Goal: Book appointment/travel/reservation

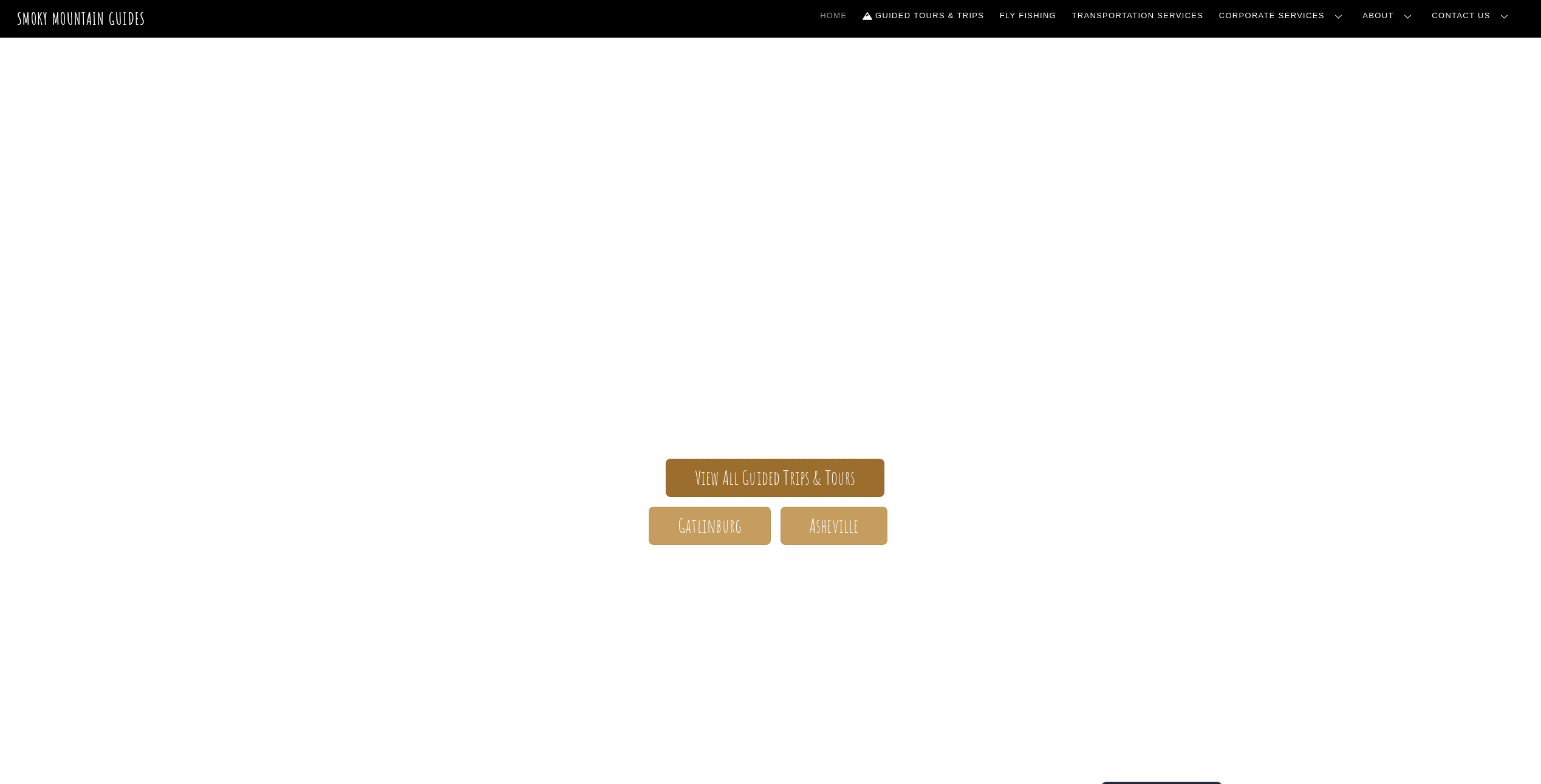
click at [792, 481] on span "View All Guided Trips & Tours" at bounding box center [775, 477] width 161 height 13
click at [687, 531] on span "Gatlinburg" at bounding box center [710, 525] width 64 height 13
click at [1061, 21] on link "Fly Fishing" at bounding box center [1027, 16] width 66 height 25
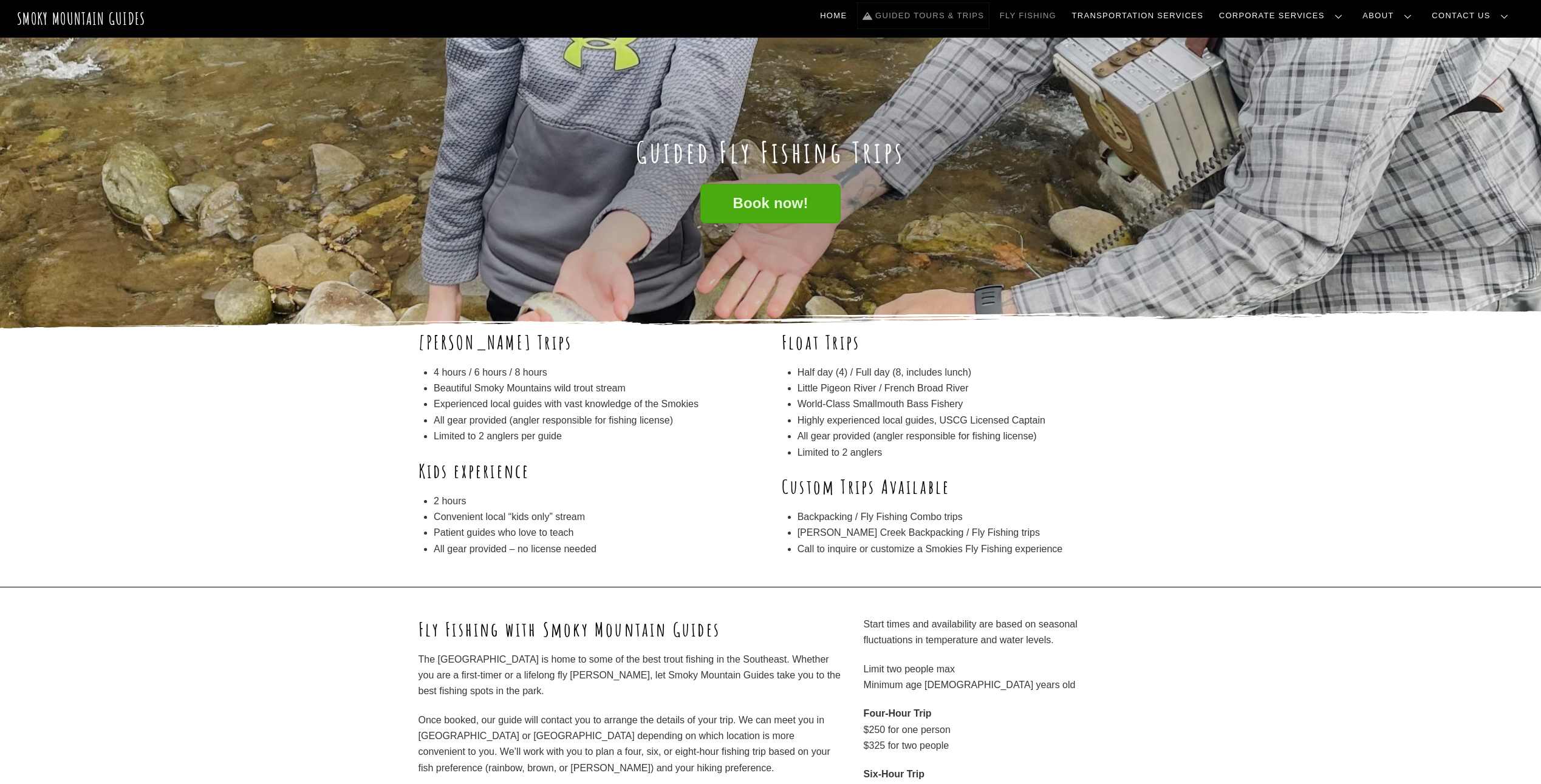
click at [876, 19] on em at bounding box center [868, 15] width 13 height 9
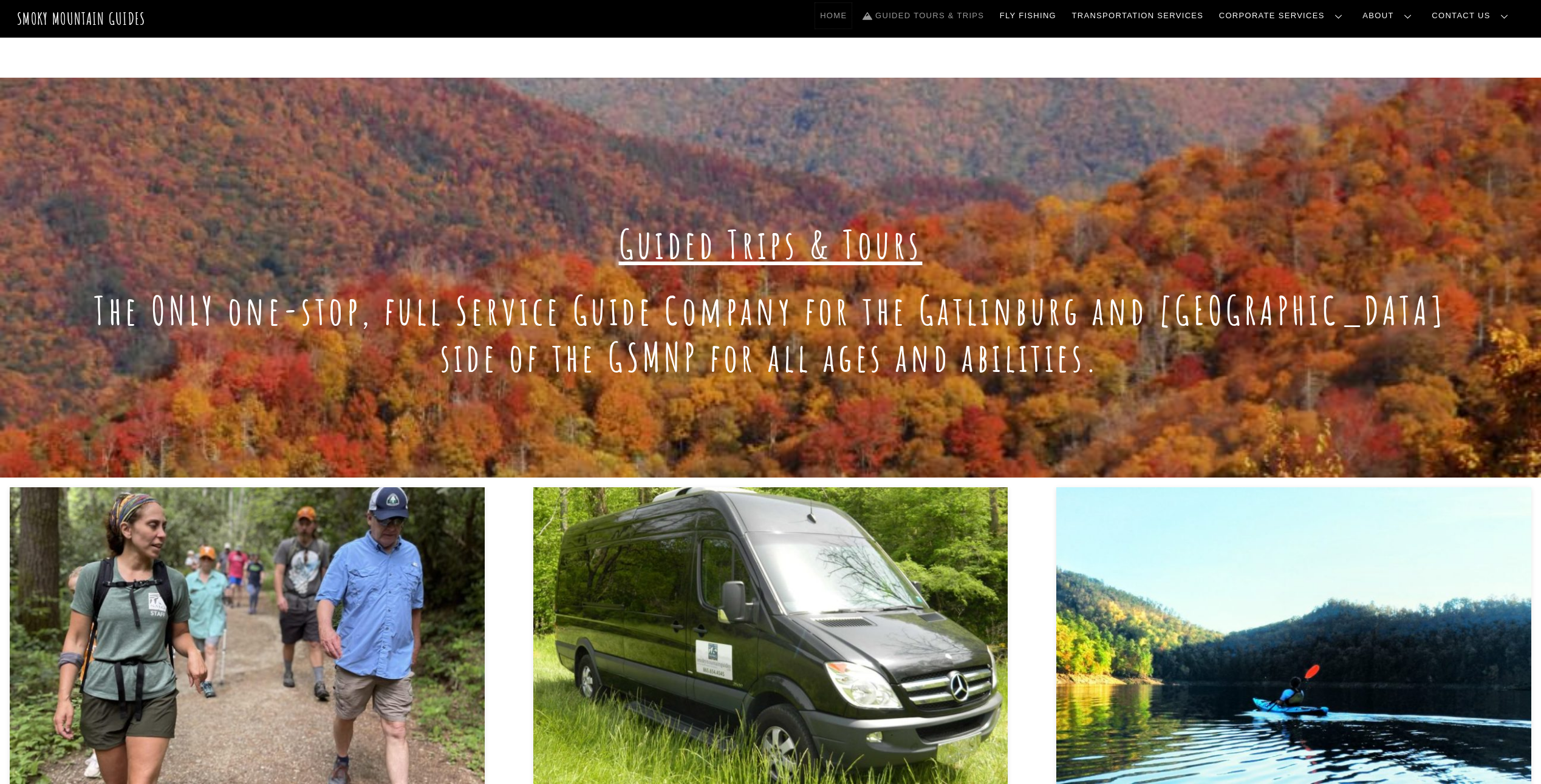
click at [851, 13] on link "Home" at bounding box center [832, 16] width 36 height 25
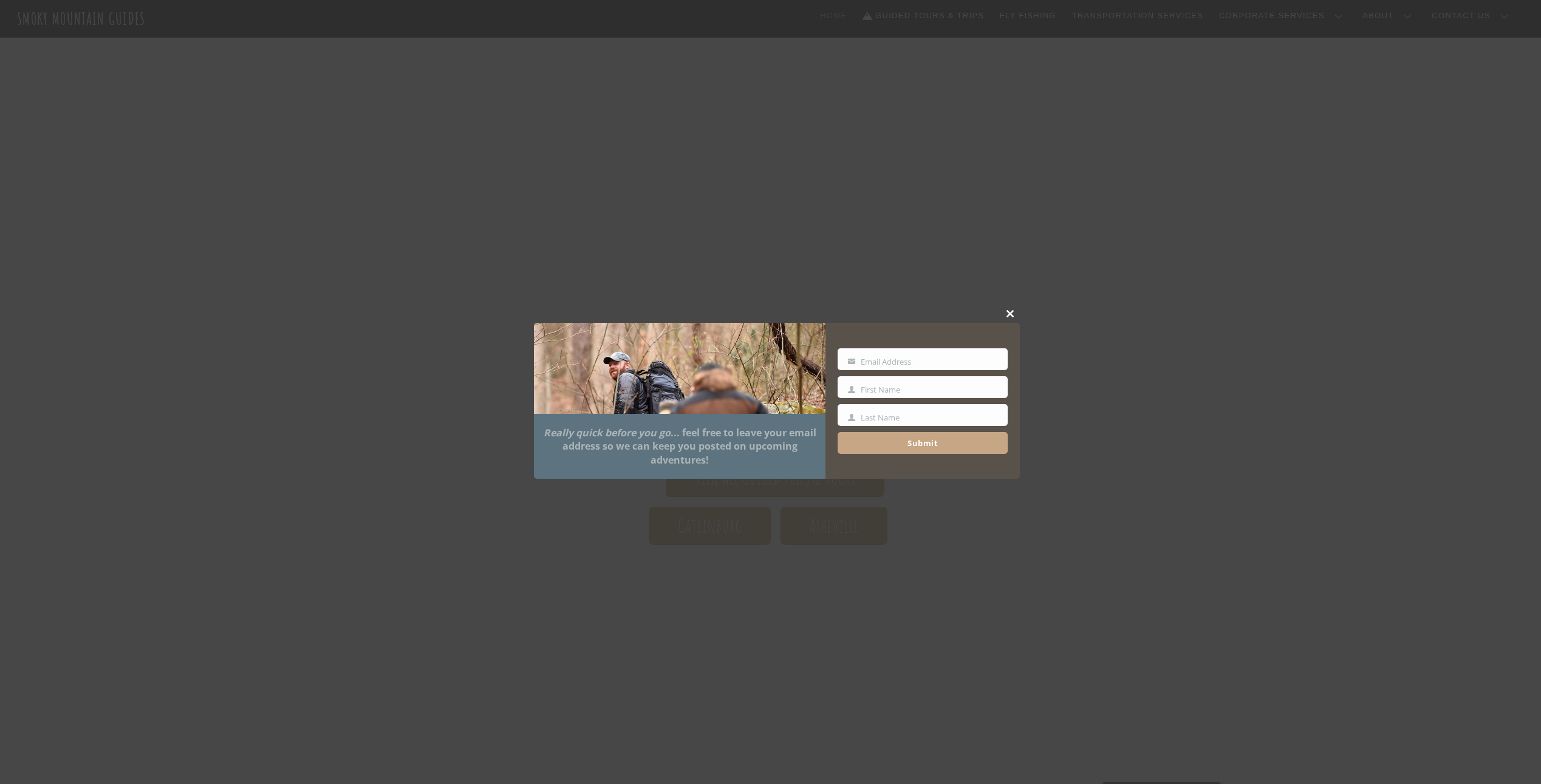
click at [1004, 307] on button "Close this module" at bounding box center [1010, 314] width 19 height 19
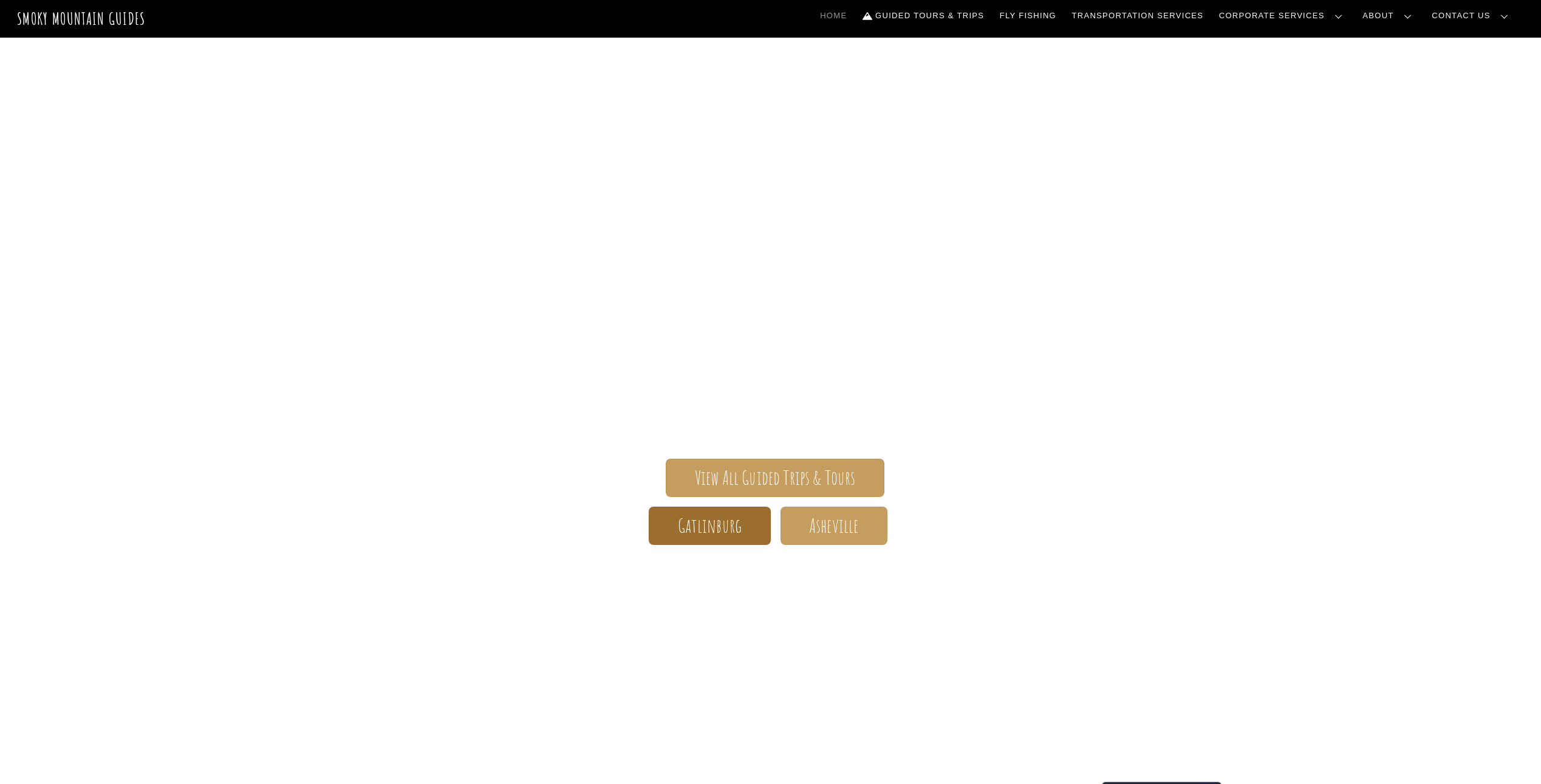
click at [698, 532] on span "Gatlinburg" at bounding box center [710, 525] width 64 height 13
click at [718, 526] on span "Gatlinburg" at bounding box center [710, 525] width 64 height 13
click at [1061, 16] on link "Fly Fishing" at bounding box center [1027, 16] width 66 height 25
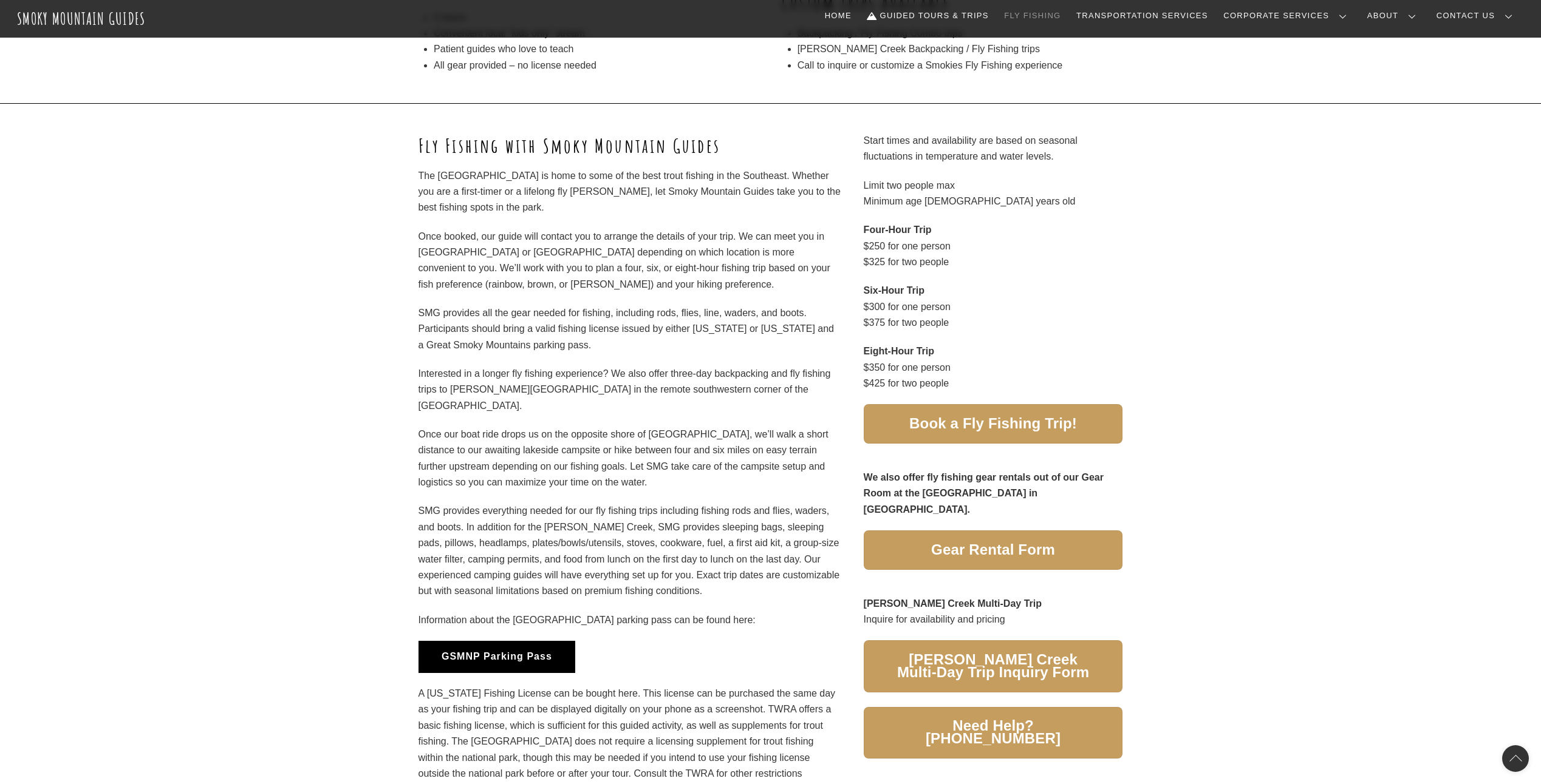
scroll to position [486, 0]
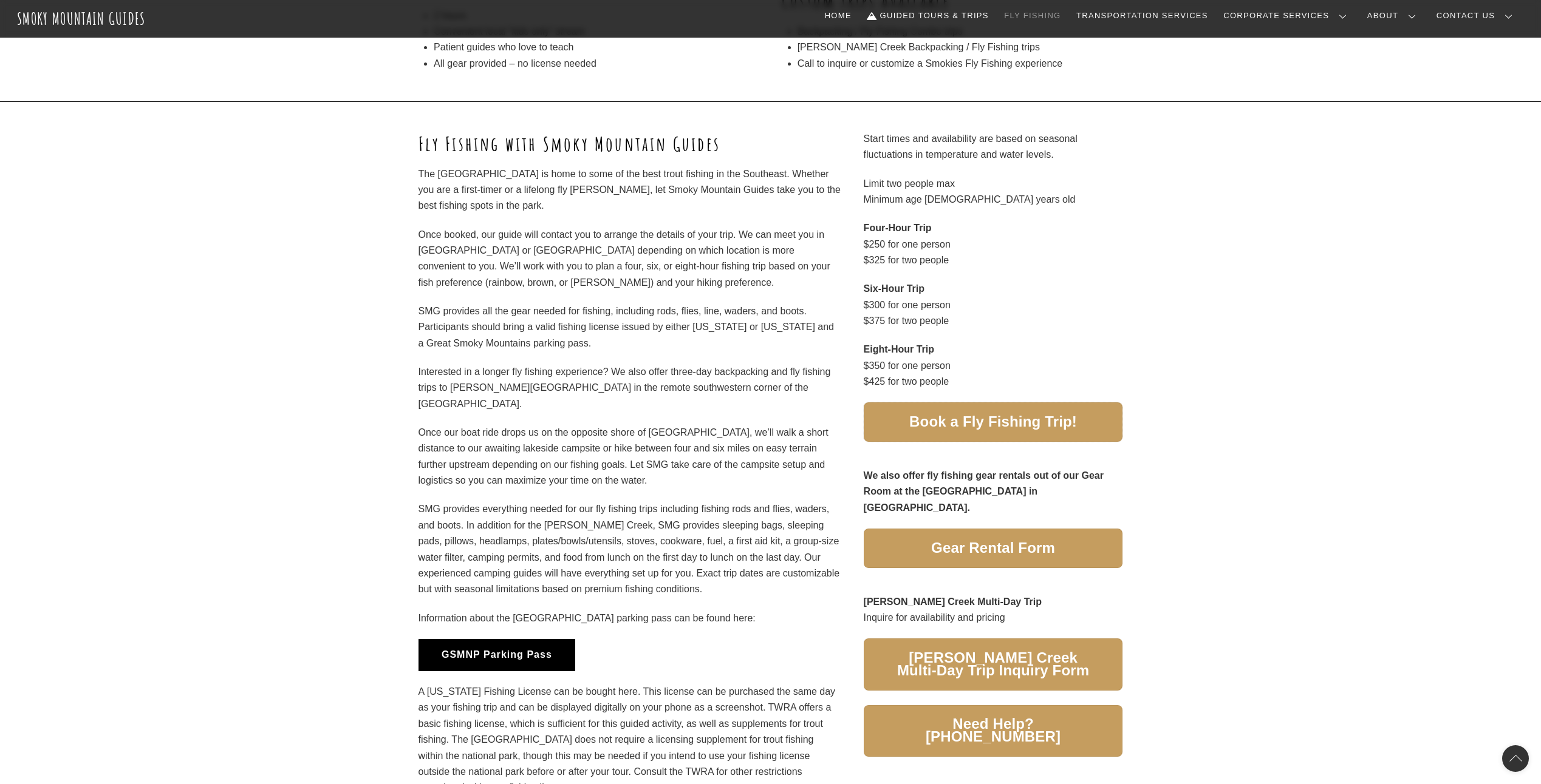
click at [1011, 421] on span "Book a Fly Fishing Trip!" at bounding box center [993, 422] width 168 height 13
click at [990, 422] on span "Book a Fly Fishing Trip!" at bounding box center [993, 422] width 168 height 13
click at [966, 432] on link "Book a Fly Fishing Trip!" at bounding box center [993, 422] width 259 height 40
click at [927, 430] on link "Book a Fly Fishing Trip!" at bounding box center [993, 422] width 259 height 40
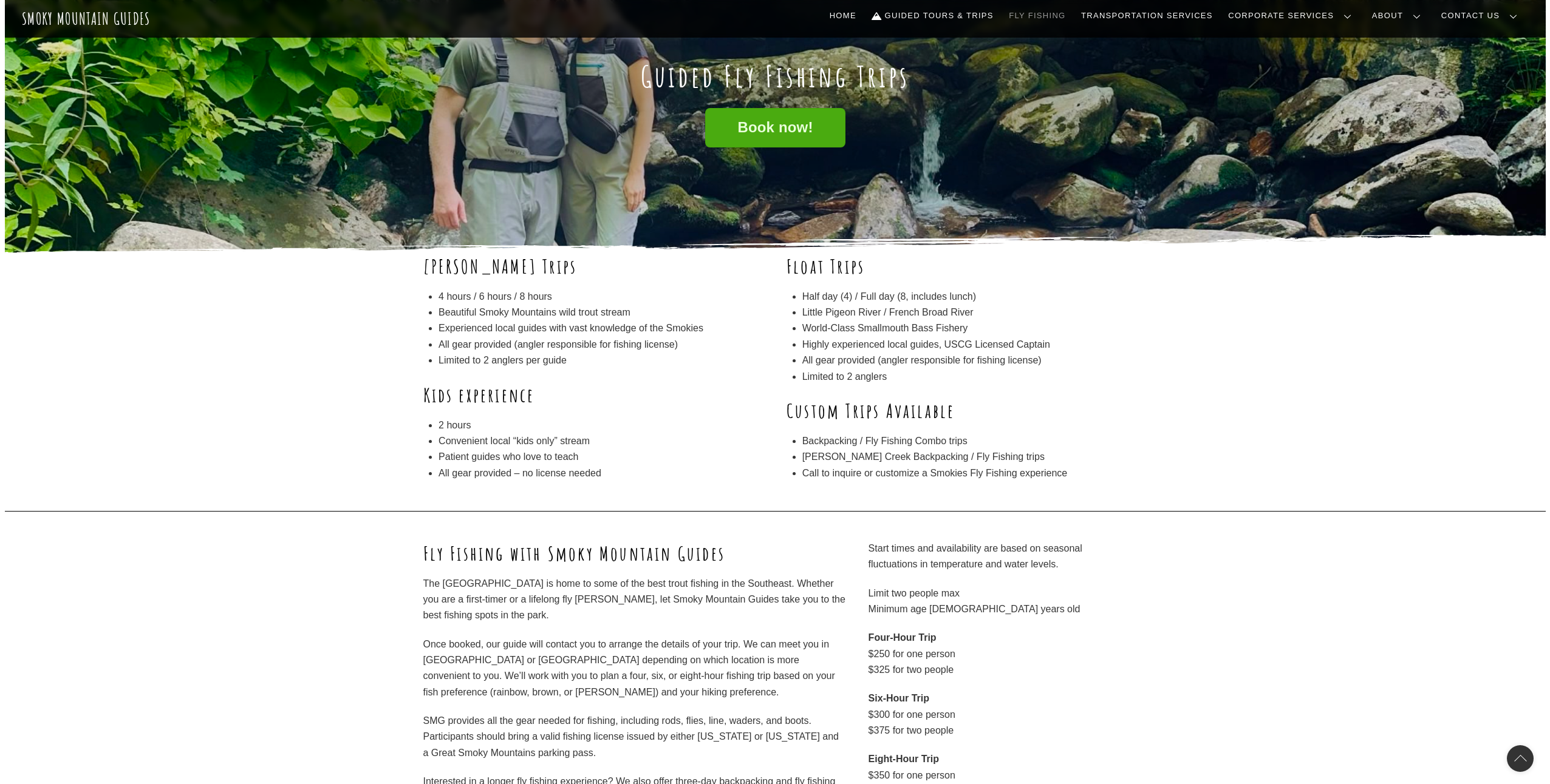
scroll to position [0, 0]
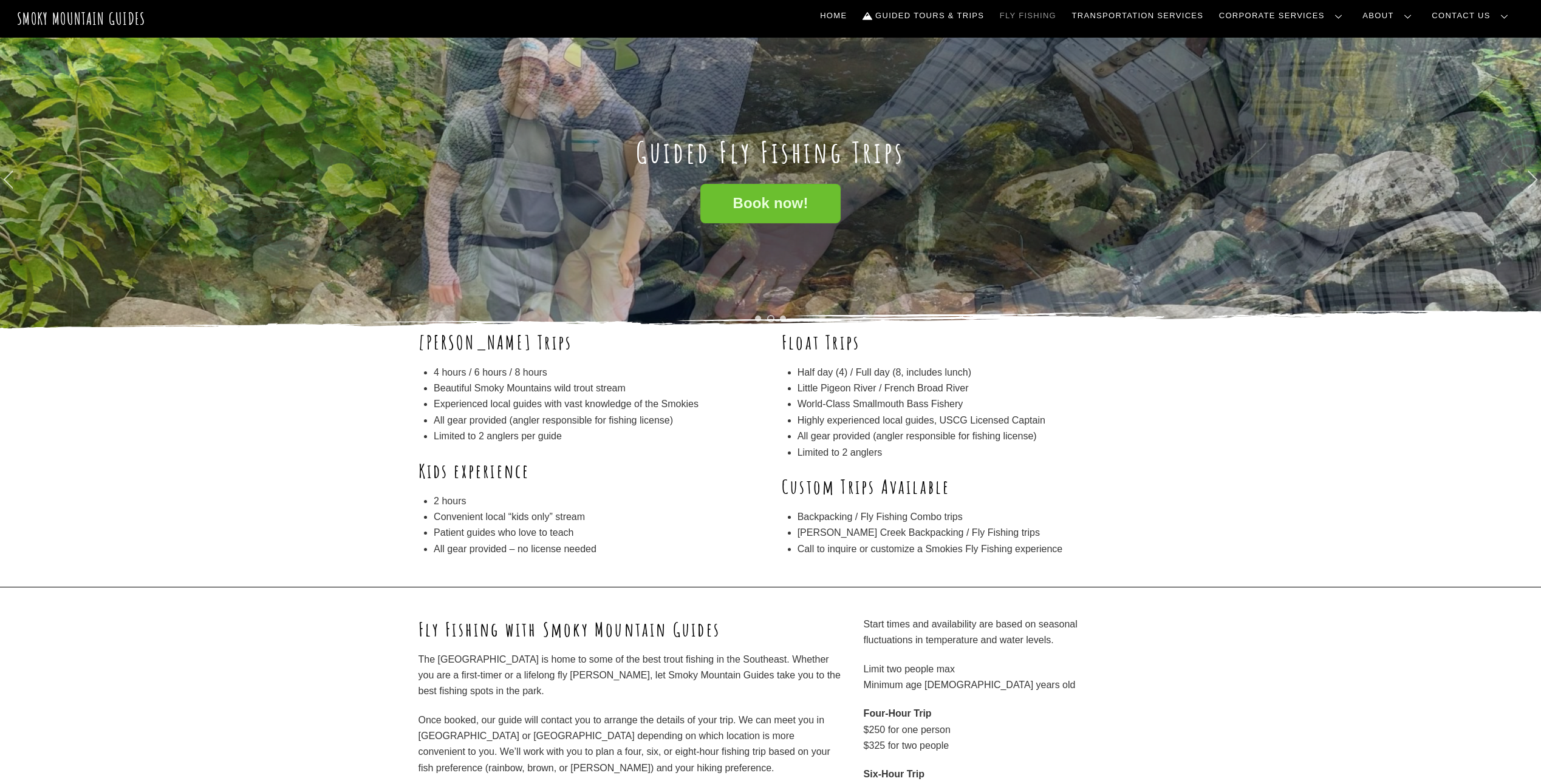
click at [759, 219] on link "Book now!" at bounding box center [770, 203] width 140 height 40
